Goal: Task Accomplishment & Management: Use online tool/utility

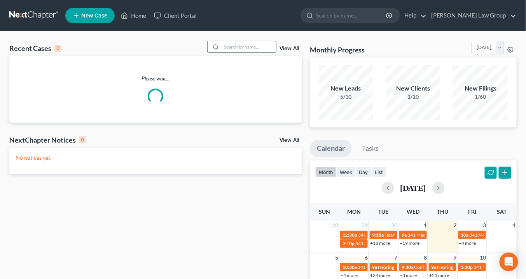
click at [240, 47] on input "search" at bounding box center [248, 46] width 54 height 11
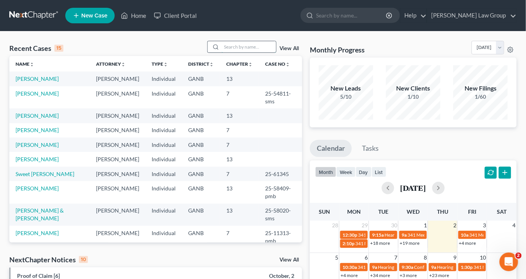
click at [234, 46] on input "search" at bounding box center [248, 46] width 54 height 11
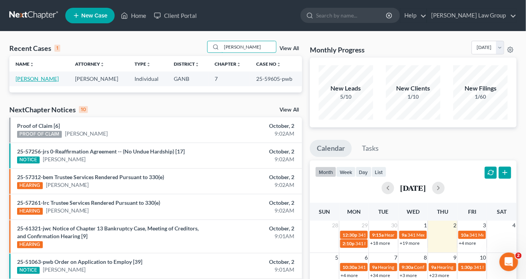
type input "[PERSON_NAME]"
click at [36, 78] on link "[PERSON_NAME]" at bounding box center [37, 78] width 43 height 7
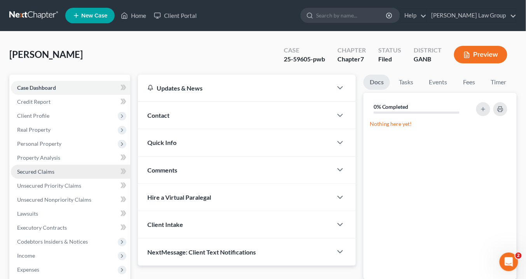
click at [45, 168] on span "Secured Claims" at bounding box center [35, 171] width 37 height 7
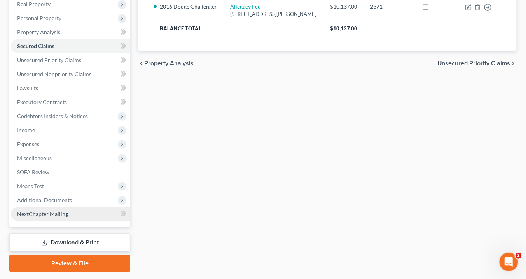
scroll to position [147, 0]
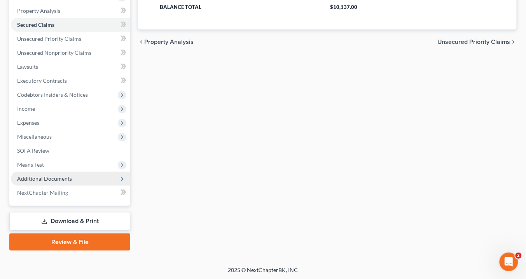
click at [93, 177] on span "Additional Documents" at bounding box center [70, 179] width 119 height 14
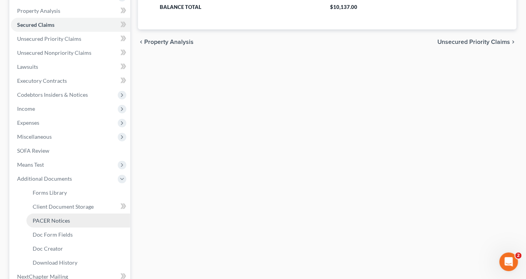
click at [95, 223] on link "PACER Notices" at bounding box center [78, 221] width 104 height 14
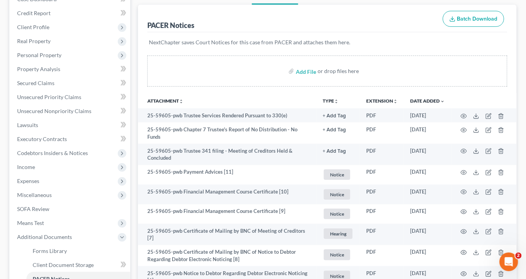
scroll to position [55, 0]
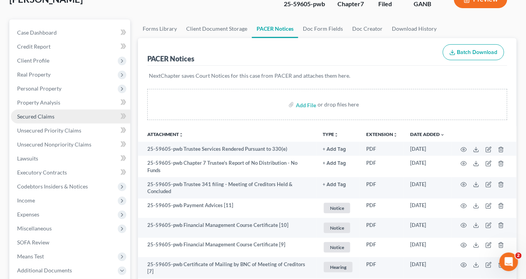
click at [46, 115] on span "Secured Claims" at bounding box center [35, 116] width 37 height 7
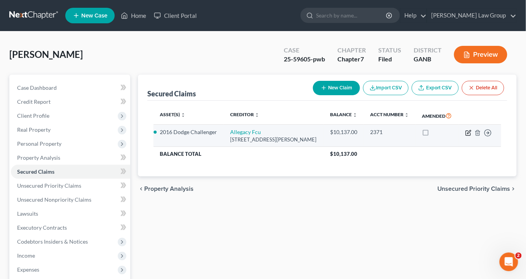
click at [468, 136] on icon "button" at bounding box center [468, 133] width 6 height 6
select select "28"
select select "2"
select select "0"
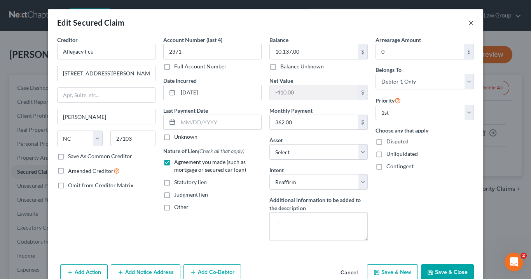
click at [468, 23] on button "×" at bounding box center [470, 22] width 5 height 9
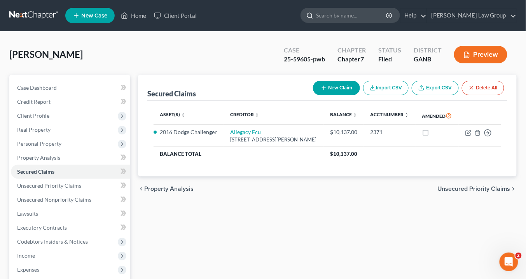
click at [350, 16] on input "search" at bounding box center [351, 15] width 71 height 14
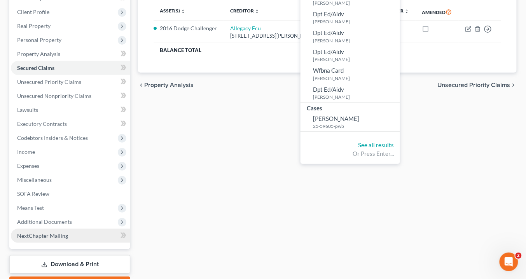
scroll to position [124, 0]
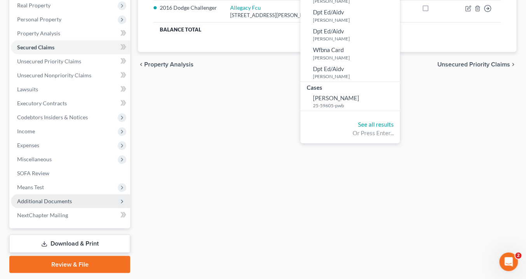
type input "[PERSON_NAME]"
click at [43, 201] on span "Additional Documents" at bounding box center [44, 201] width 55 height 7
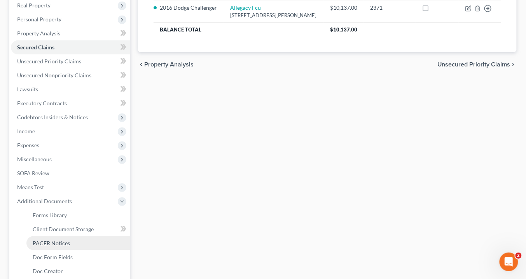
click at [50, 242] on span "PACER Notices" at bounding box center [51, 243] width 37 height 7
